Goal: Transaction & Acquisition: Obtain resource

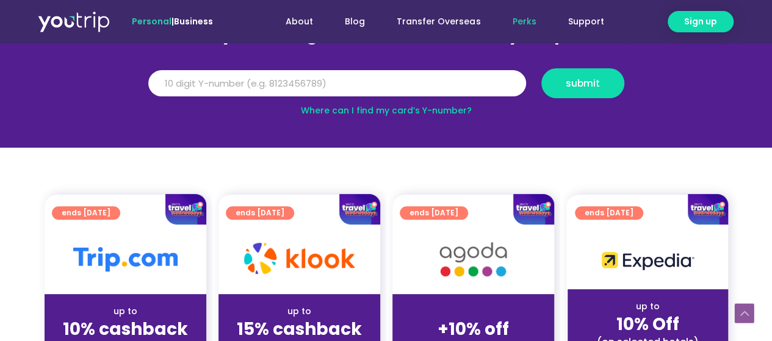
scroll to position [122, 0]
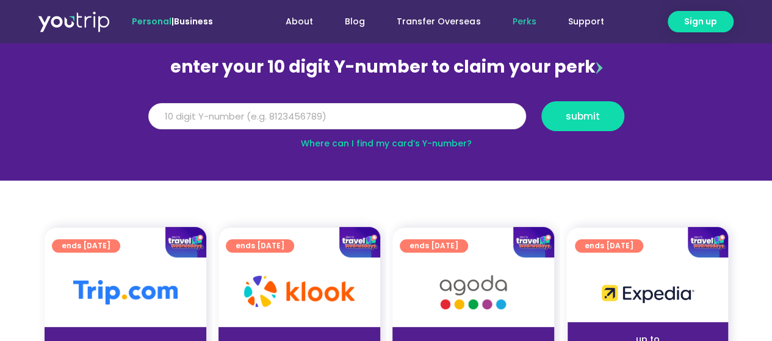
click at [270, 114] on input "Y Number" at bounding box center [337, 116] width 378 height 27
click at [414, 142] on link "Where can I find my card’s Y-number?" at bounding box center [386, 143] width 171 height 12
click at [242, 117] on input "Y Number" at bounding box center [337, 116] width 378 height 27
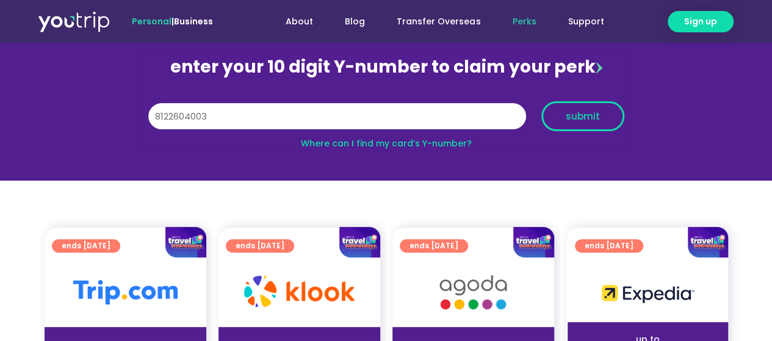
type input "8122604003"
click at [586, 116] on span "submit" at bounding box center [582, 116] width 34 height 9
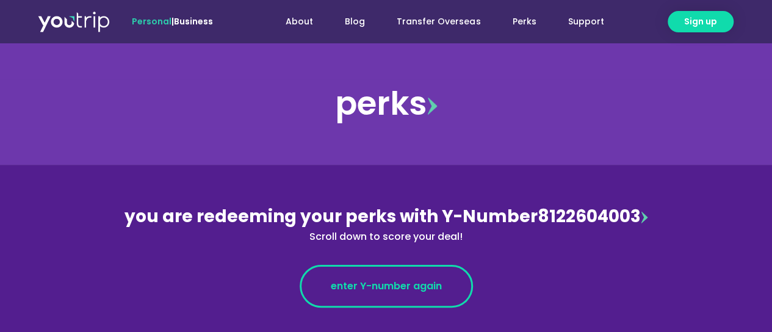
click at [407, 294] on link "enter Y-number again" at bounding box center [385, 286] width 173 height 43
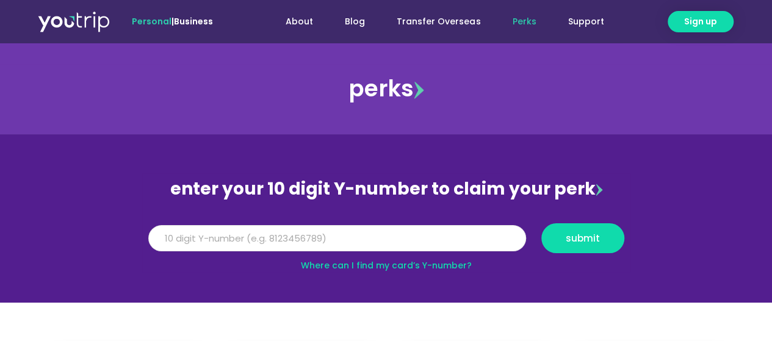
click at [207, 241] on input "Y Number" at bounding box center [337, 238] width 378 height 27
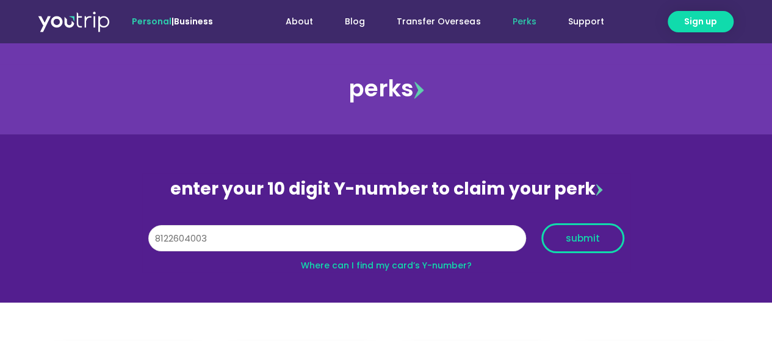
type input "8122604003"
click at [595, 243] on span "submit" at bounding box center [582, 238] width 34 height 9
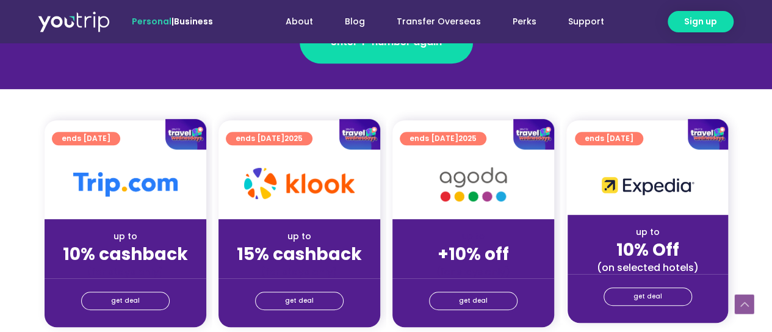
scroll to position [305, 0]
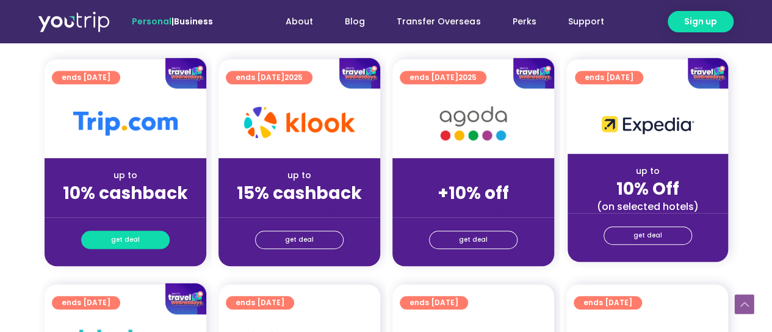
click at [134, 235] on span "get deal" at bounding box center [125, 239] width 29 height 17
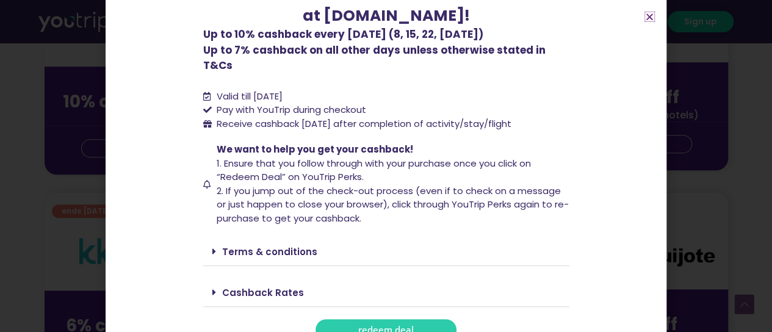
scroll to position [427, 0]
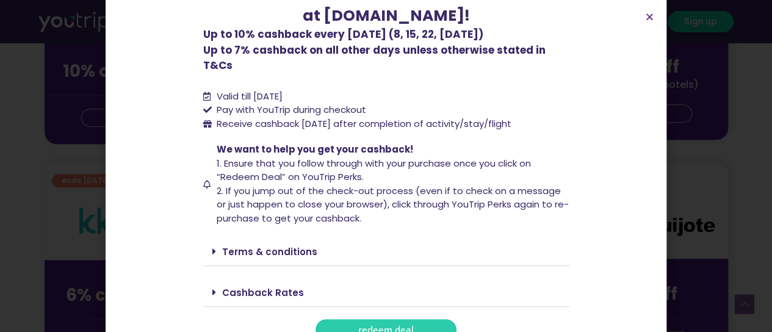
click at [405, 325] on span "redeem deal" at bounding box center [386, 329] width 56 height 9
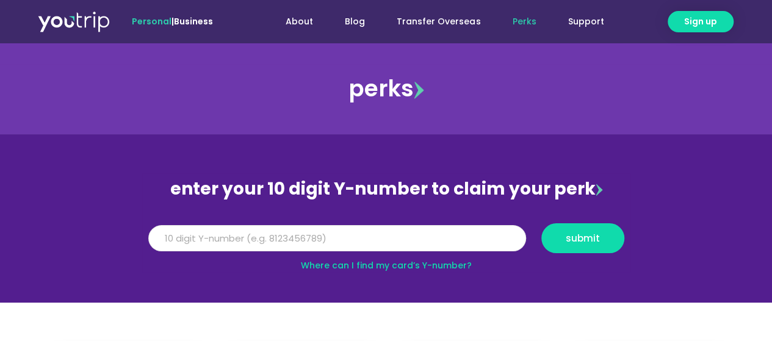
click at [285, 240] on input "Y Number" at bounding box center [337, 238] width 378 height 27
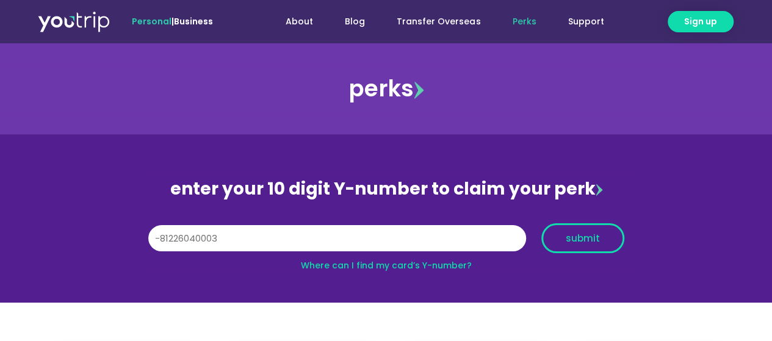
click at [570, 234] on span "submit" at bounding box center [582, 238] width 34 height 9
click at [201, 238] on input "-81226040003" at bounding box center [337, 238] width 378 height 27
click at [587, 235] on span "submit" at bounding box center [582, 238] width 34 height 9
click at [160, 239] on input "-8122604003" at bounding box center [337, 238] width 378 height 27
type input "8122604003"
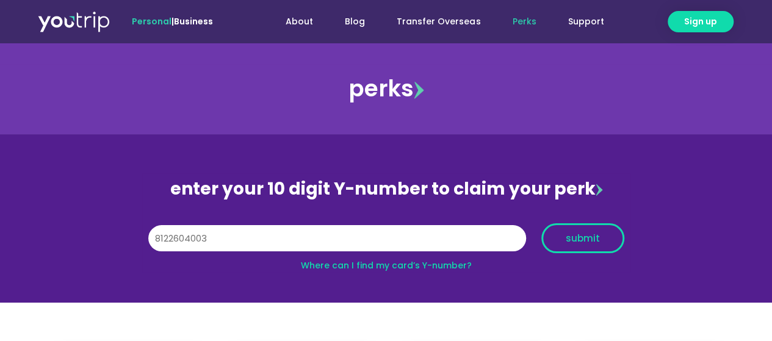
click at [581, 235] on span "submit" at bounding box center [582, 238] width 34 height 9
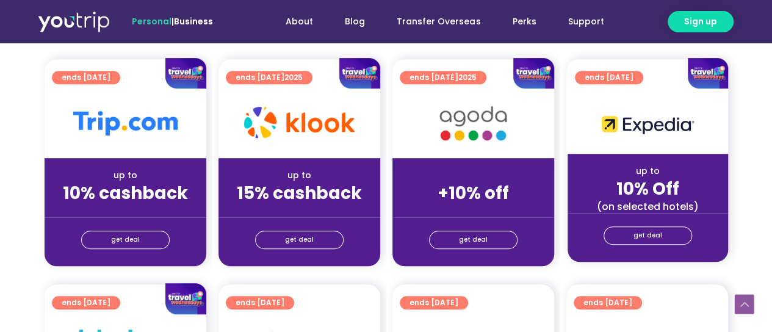
scroll to position [366, 0]
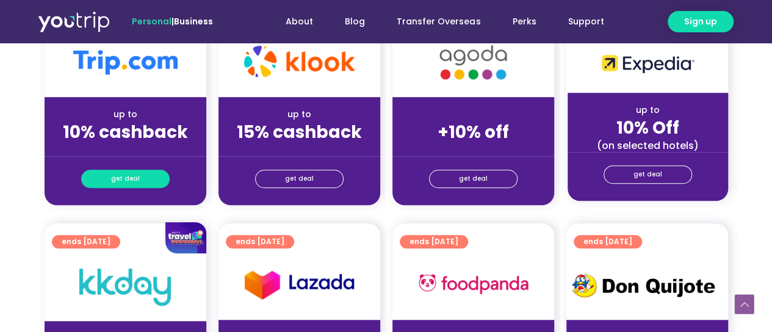
click at [145, 175] on link "get deal" at bounding box center [125, 179] width 88 height 18
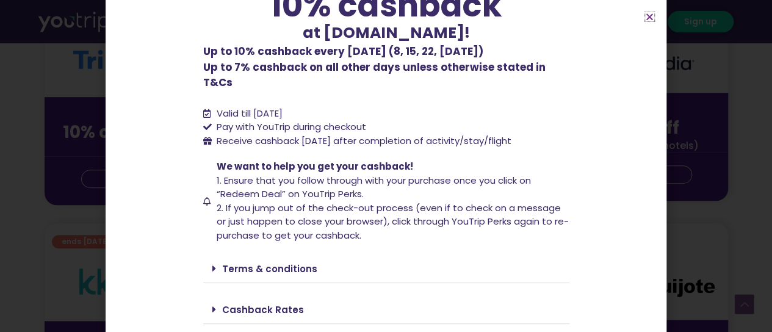
scroll to position [116, 0]
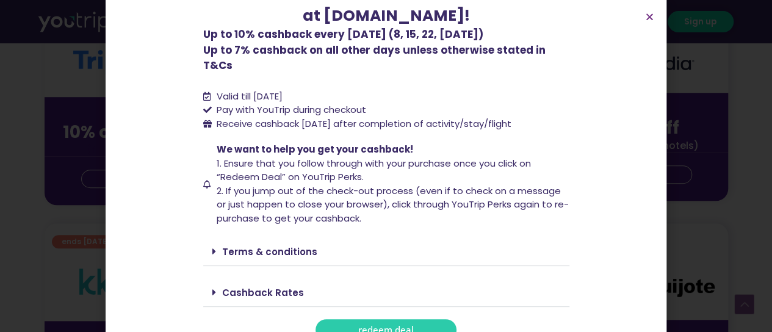
click at [222, 286] on link "Cashback Rates" at bounding box center [263, 292] width 82 height 13
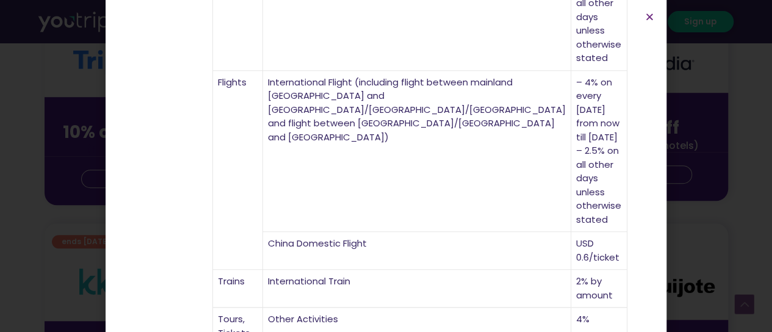
scroll to position [566, 0]
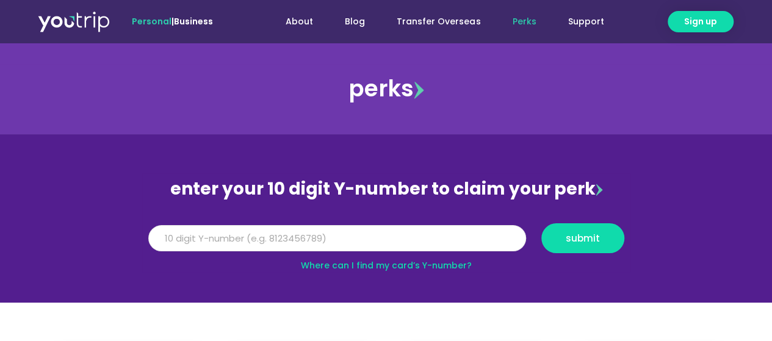
click at [317, 238] on input "Y Number" at bounding box center [337, 238] width 378 height 27
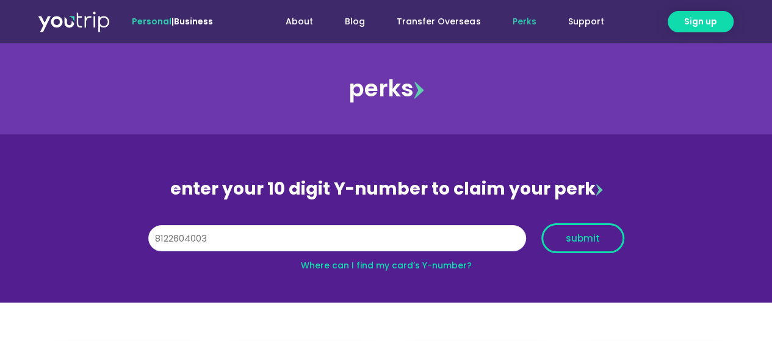
type input "8122604003"
click at [583, 241] on span "submit" at bounding box center [582, 238] width 34 height 9
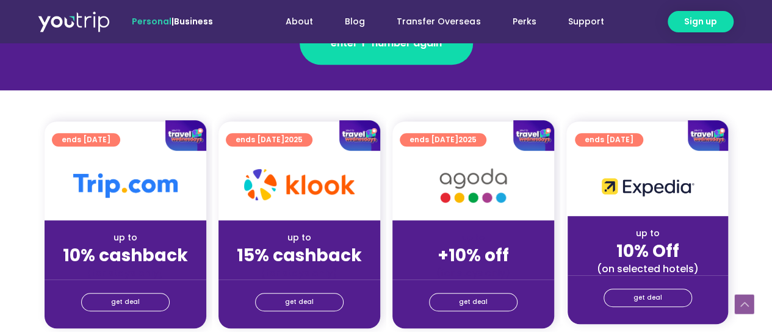
scroll to position [244, 0]
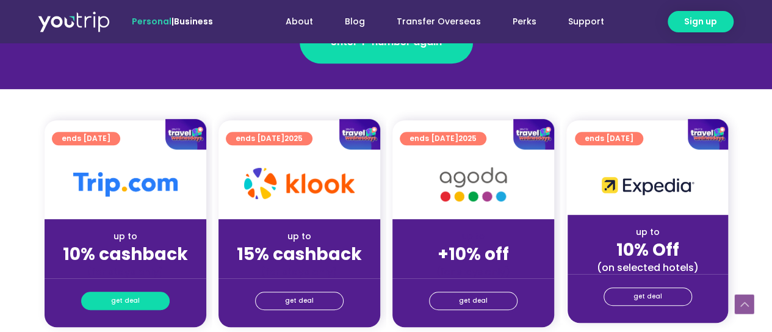
click at [145, 298] on link "get deal" at bounding box center [125, 301] width 88 height 18
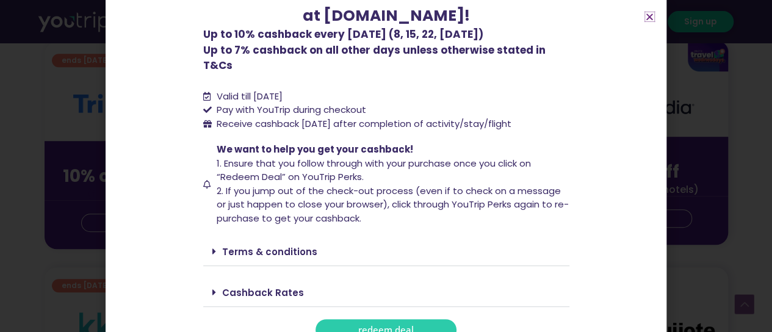
scroll to position [366, 0]
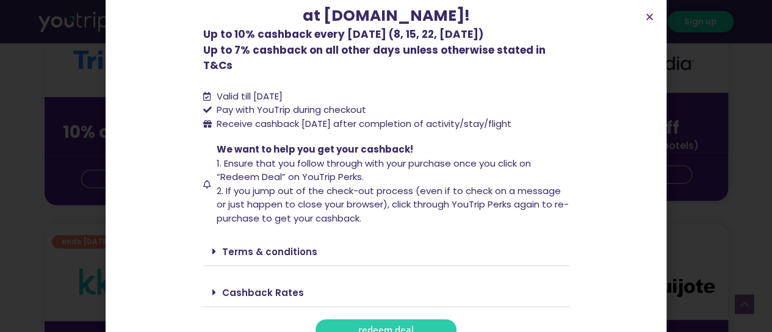
click at [401, 325] on span "redeem deal" at bounding box center [386, 329] width 56 height 9
